Goal: Navigation & Orientation: Find specific page/section

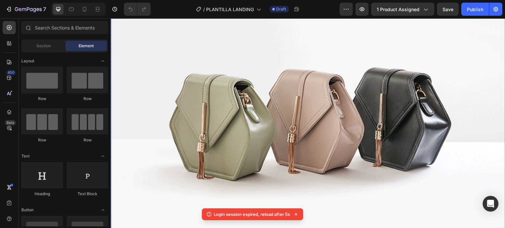
scroll to position [427, 0]
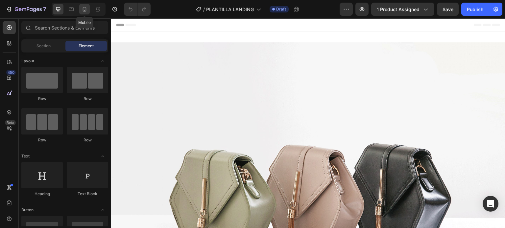
click at [83, 9] on icon at bounding box center [85, 9] width 4 height 5
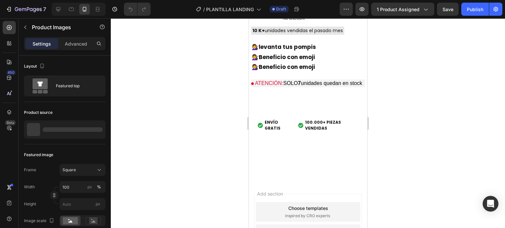
scroll to position [1808, 0]
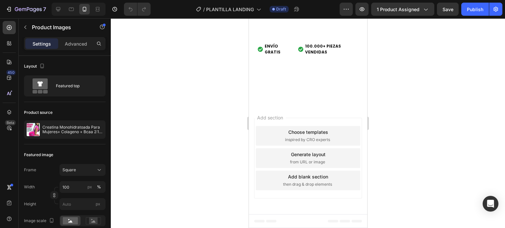
click at [421, 111] on div at bounding box center [308, 123] width 394 height 210
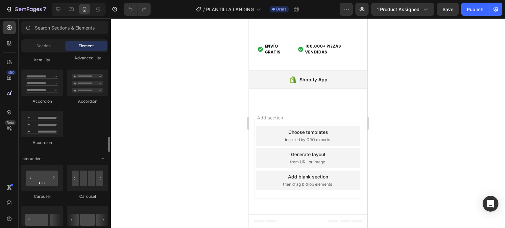
scroll to position [591, 0]
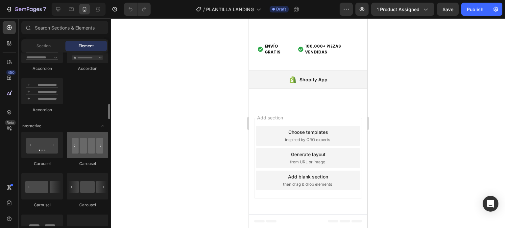
click at [101, 148] on div at bounding box center [87, 145] width 41 height 26
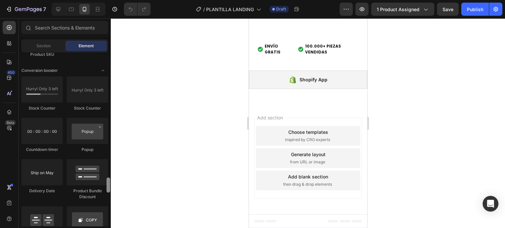
scroll to position [1345, 0]
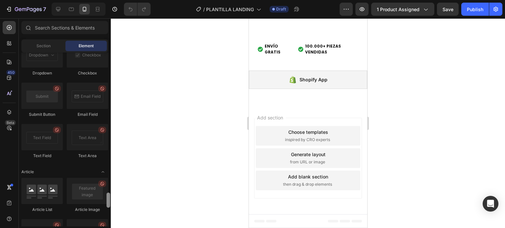
drag, startPoint x: 109, startPoint y: 160, endPoint x: 108, endPoint y: 203, distance: 42.7
click at [108, 203] on div at bounding box center [108, 200] width 4 height 15
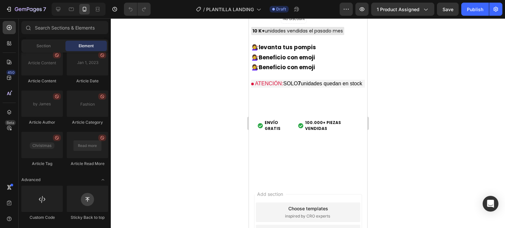
scroll to position [1747, 0]
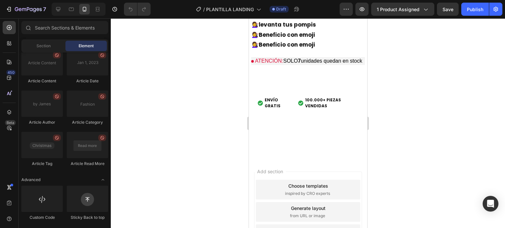
drag, startPoint x: 364, startPoint y: 214, endPoint x: 616, endPoint y: 194, distance: 253.0
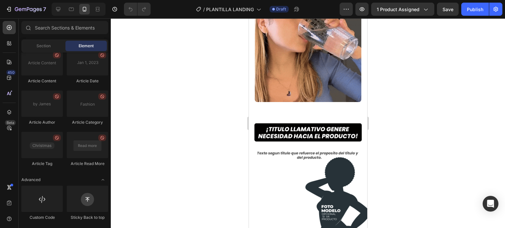
drag, startPoint x: 364, startPoint y: 178, endPoint x: 629, endPoint y: 42, distance: 298.4
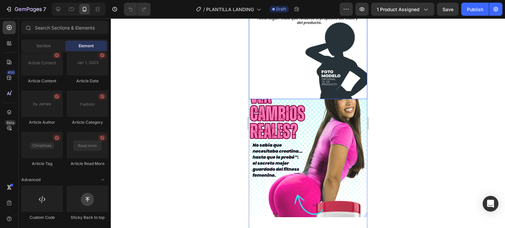
scroll to position [180, 0]
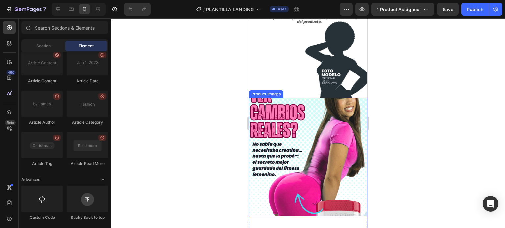
click at [308, 144] on img at bounding box center [307, 157] width 118 height 118
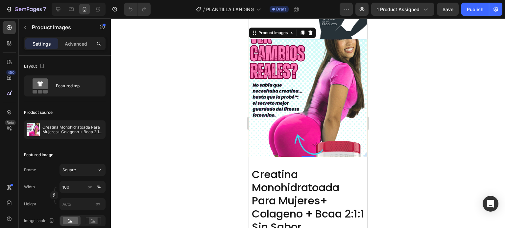
scroll to position [245, 0]
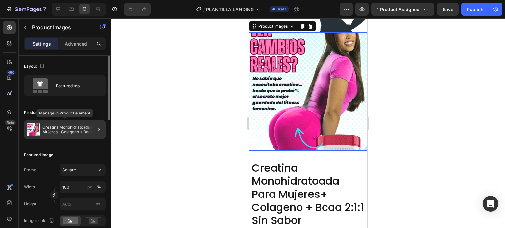
click at [77, 128] on p "Creatina Monohidratoada Para Mujeres+ Colageno + Bcaa 2:1:1 Sin Sabor" at bounding box center [72, 129] width 60 height 9
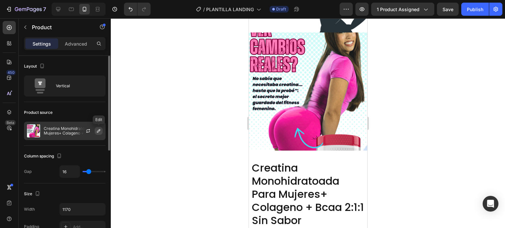
click at [98, 131] on icon "button" at bounding box center [98, 130] width 5 height 5
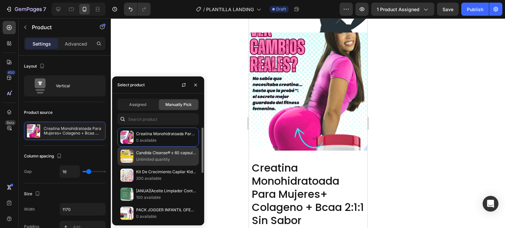
click at [143, 153] on p "Candida Cleanse® x 60 capsulas" at bounding box center [166, 153] width 60 height 7
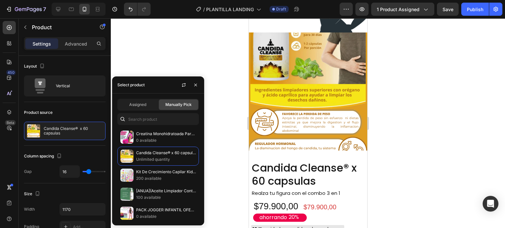
click at [407, 126] on div at bounding box center [308, 123] width 394 height 210
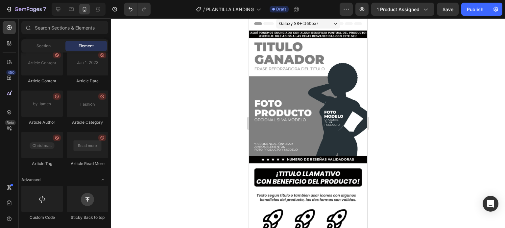
scroll to position [0, 0]
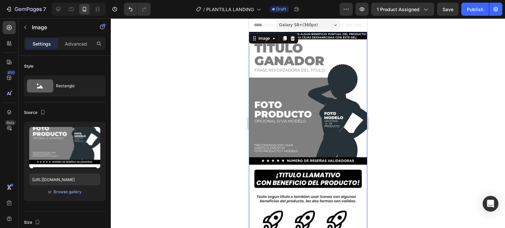
click at [301, 100] on img at bounding box center [307, 137] width 118 height 211
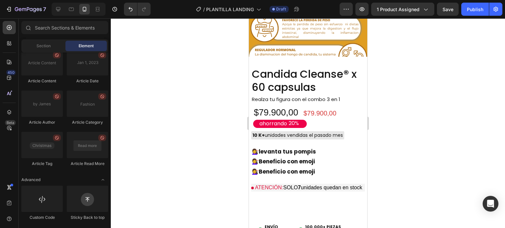
scroll to position [566, 0]
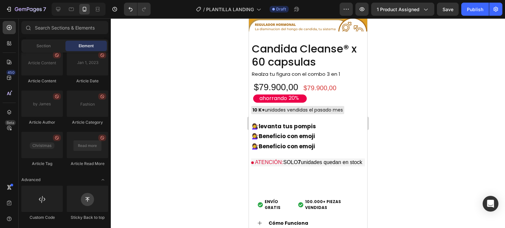
click at [449, 84] on div at bounding box center [308, 123] width 394 height 210
